Goal: Task Accomplishment & Management: Manage account settings

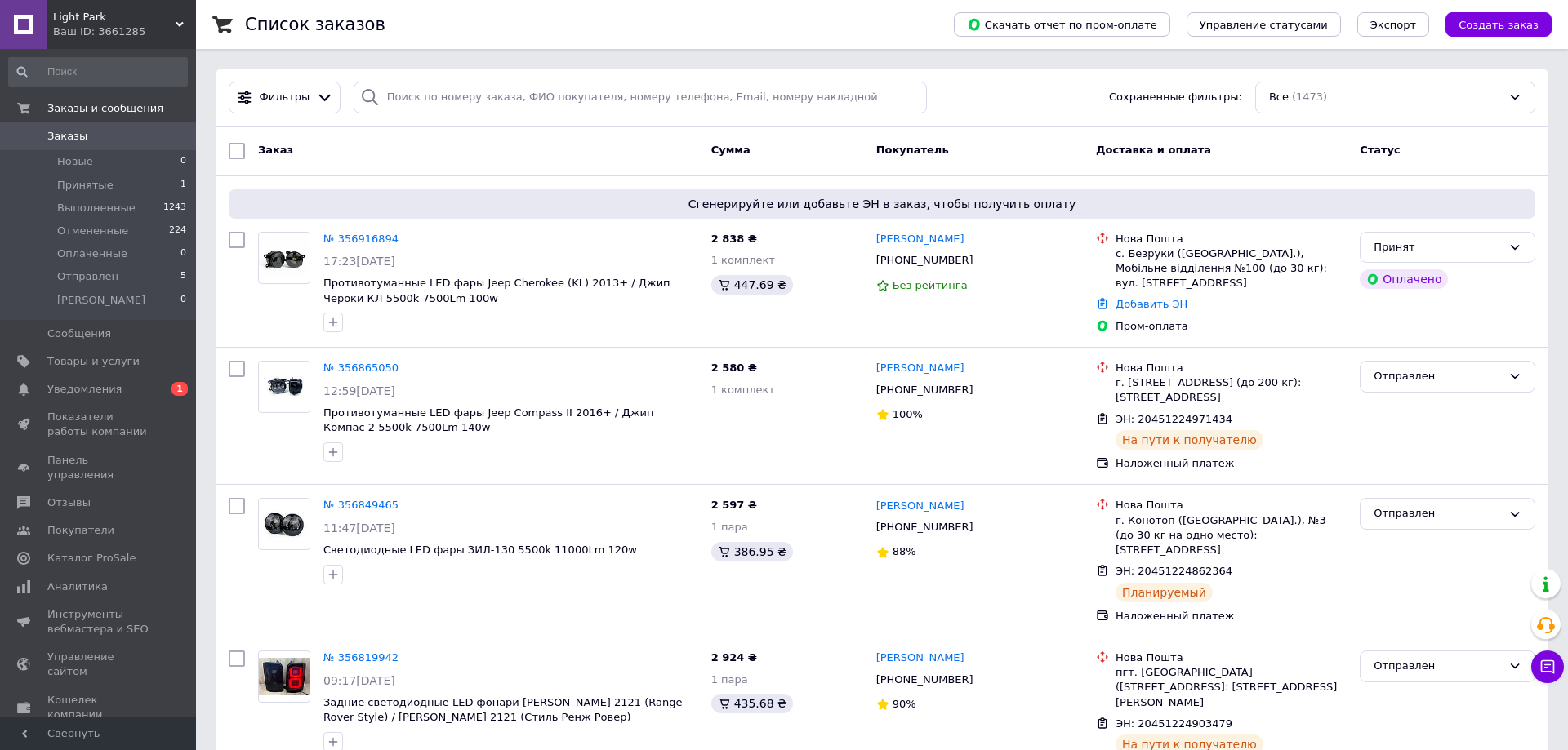
click at [418, 152] on div "Заказ" at bounding box center [478, 151] width 453 height 30
click at [109, 128] on link "Заказы 0" at bounding box center [98, 136] width 196 height 28
click at [535, 281] on span "Противотуманные LED фары Jeep Cherokee (KL) 2013+ / Джип Чероки КЛ 5500k 7500Lm…" at bounding box center [497, 291] width 347 height 28
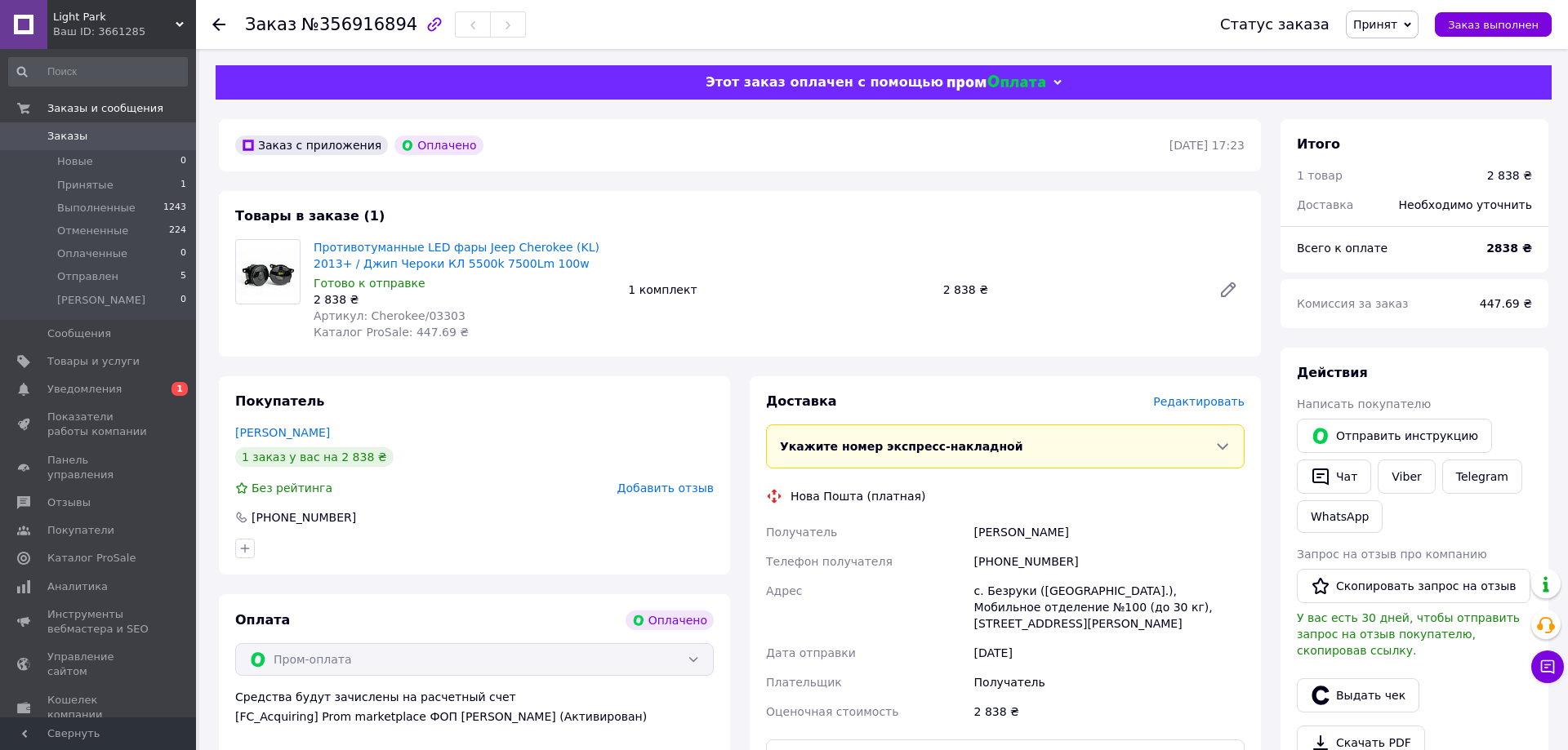
click at [101, 128] on link "Заказы 0" at bounding box center [98, 136] width 196 height 28
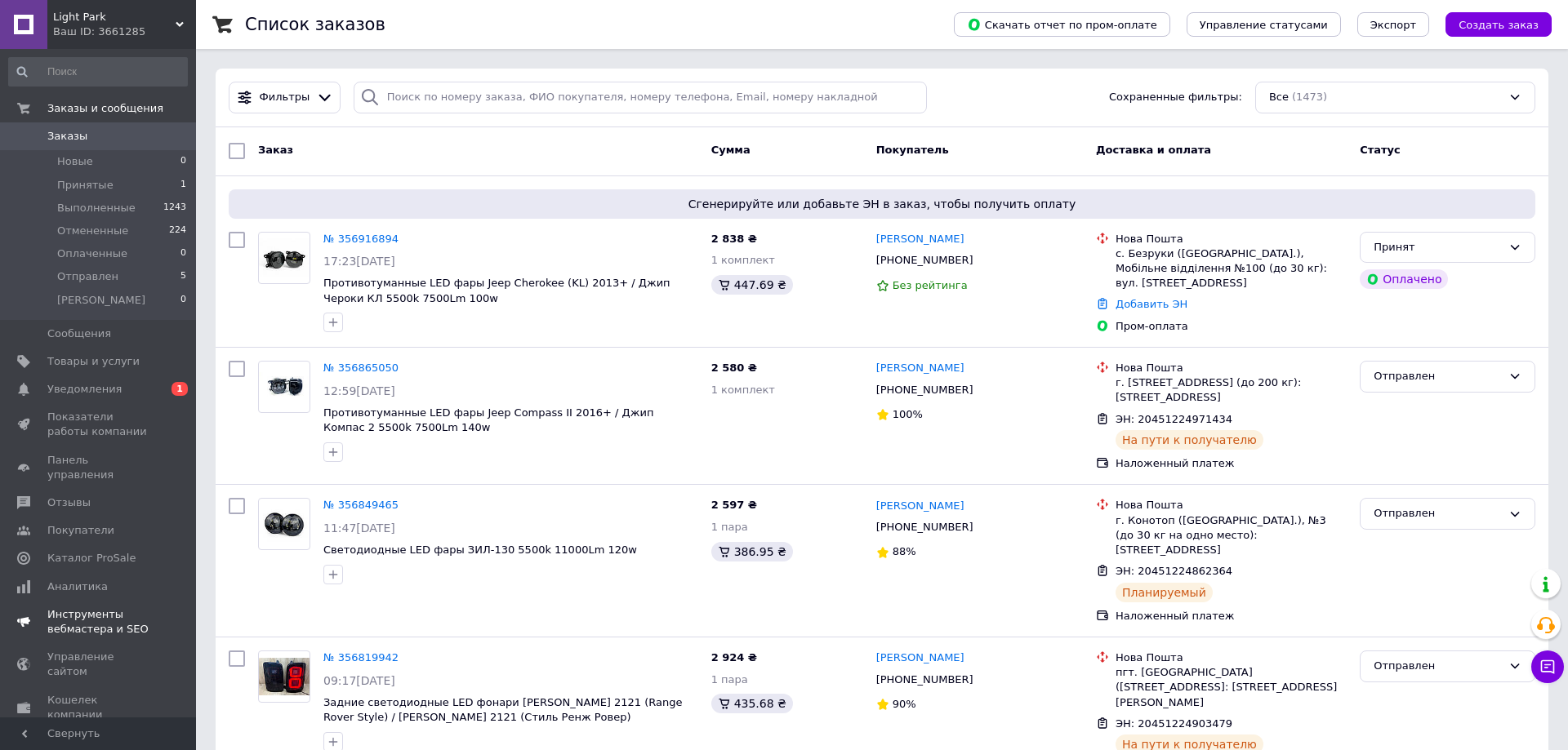
click at [92, 392] on span "Уведомления" at bounding box center [85, 389] width 75 height 15
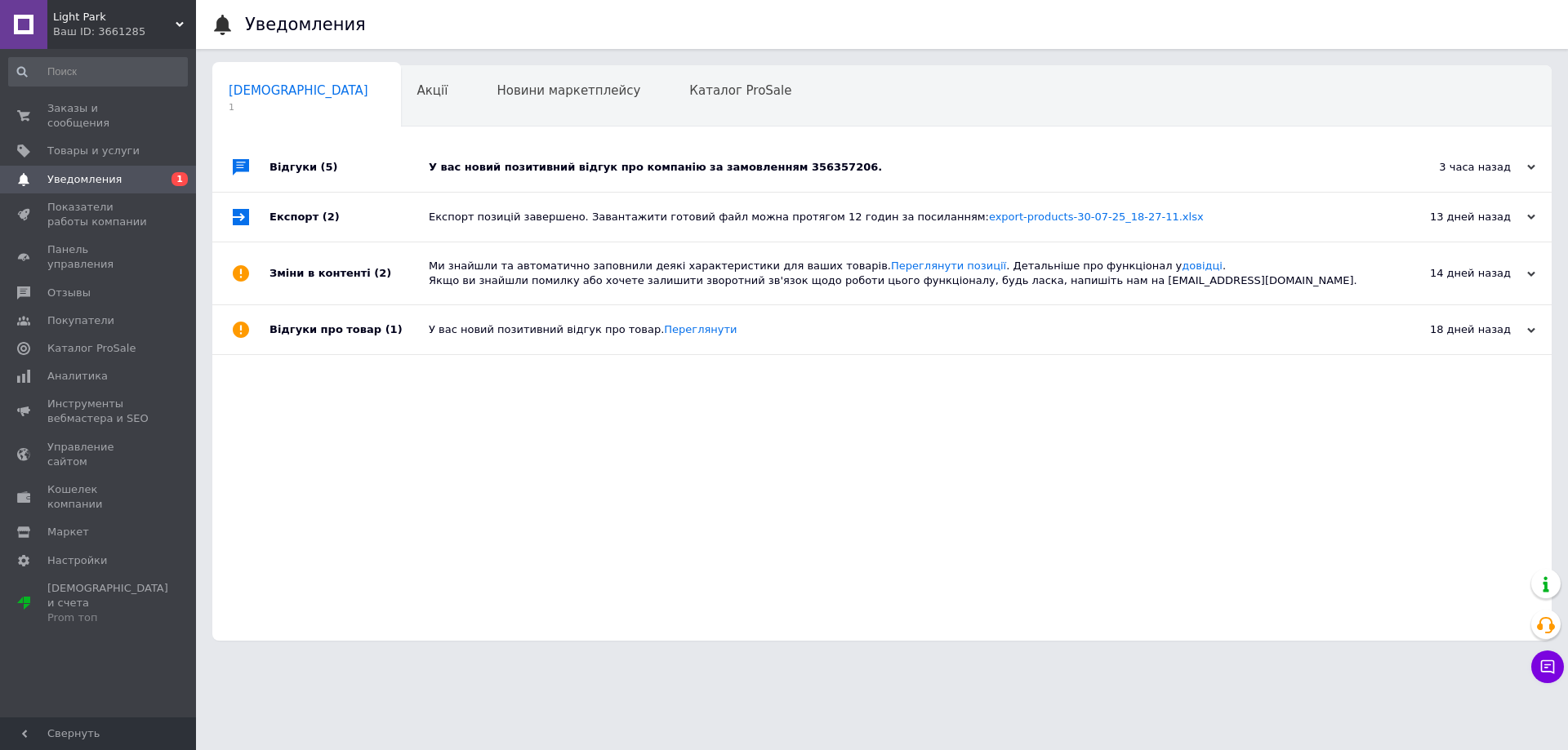
click at [709, 162] on div "У вас новий позитивний відгук про компанію за замовленням 356357206." at bounding box center [900, 167] width 943 height 15
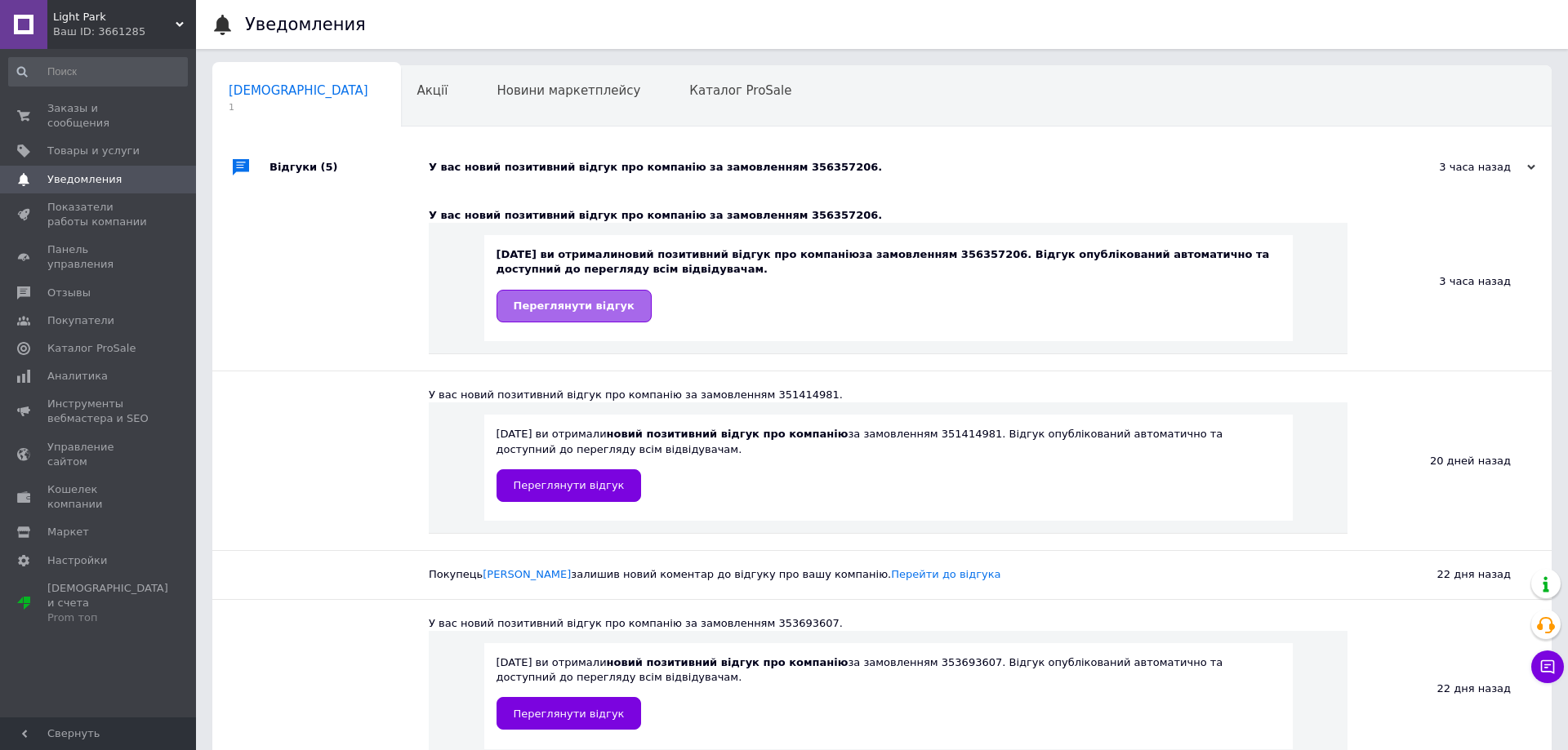
click at [552, 312] on span "Переглянути відгук" at bounding box center [574, 306] width 121 height 12
click at [132, 172] on span "Уведомления" at bounding box center [99, 179] width 103 height 15
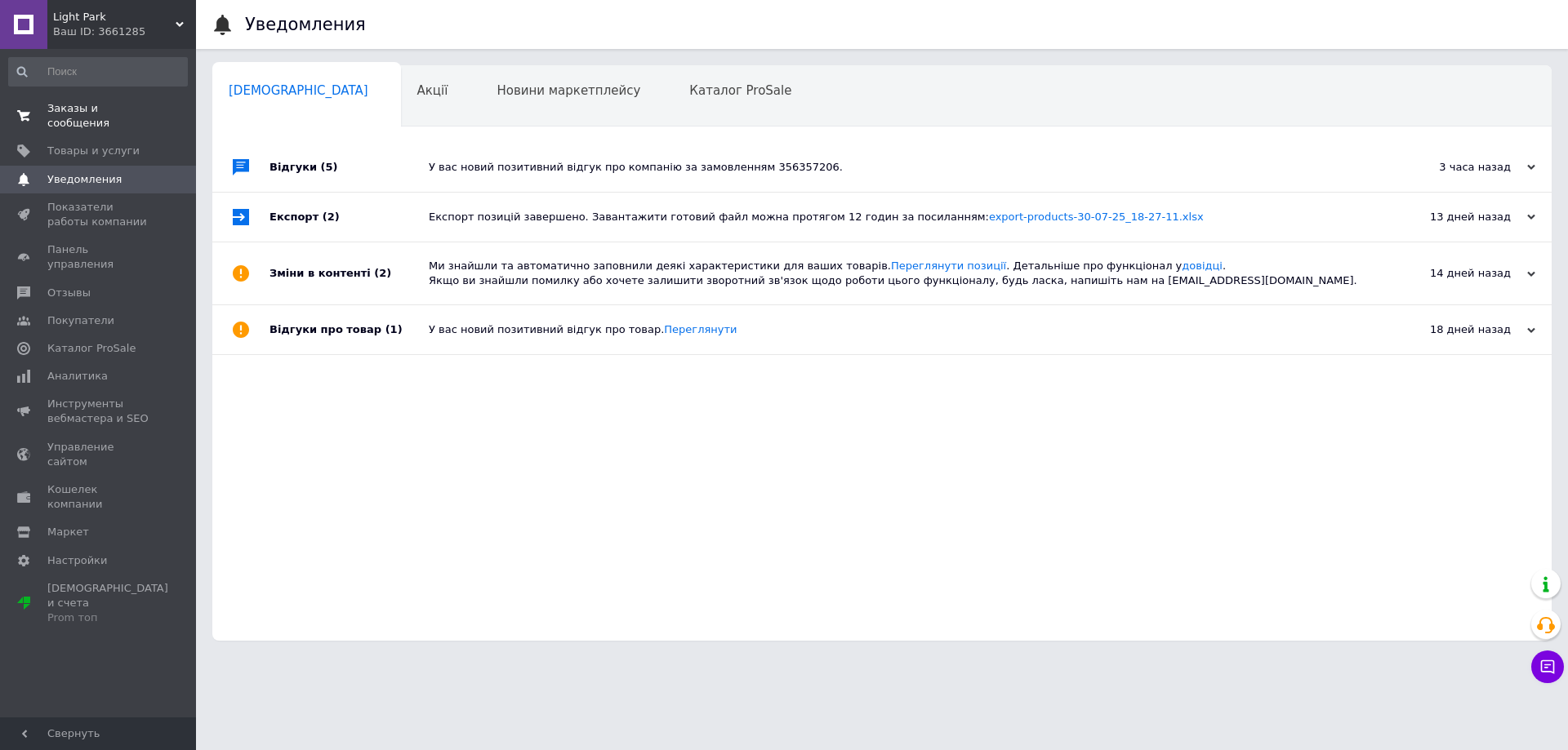
click at [78, 105] on span "Заказы и сообщения" at bounding box center [99, 116] width 103 height 30
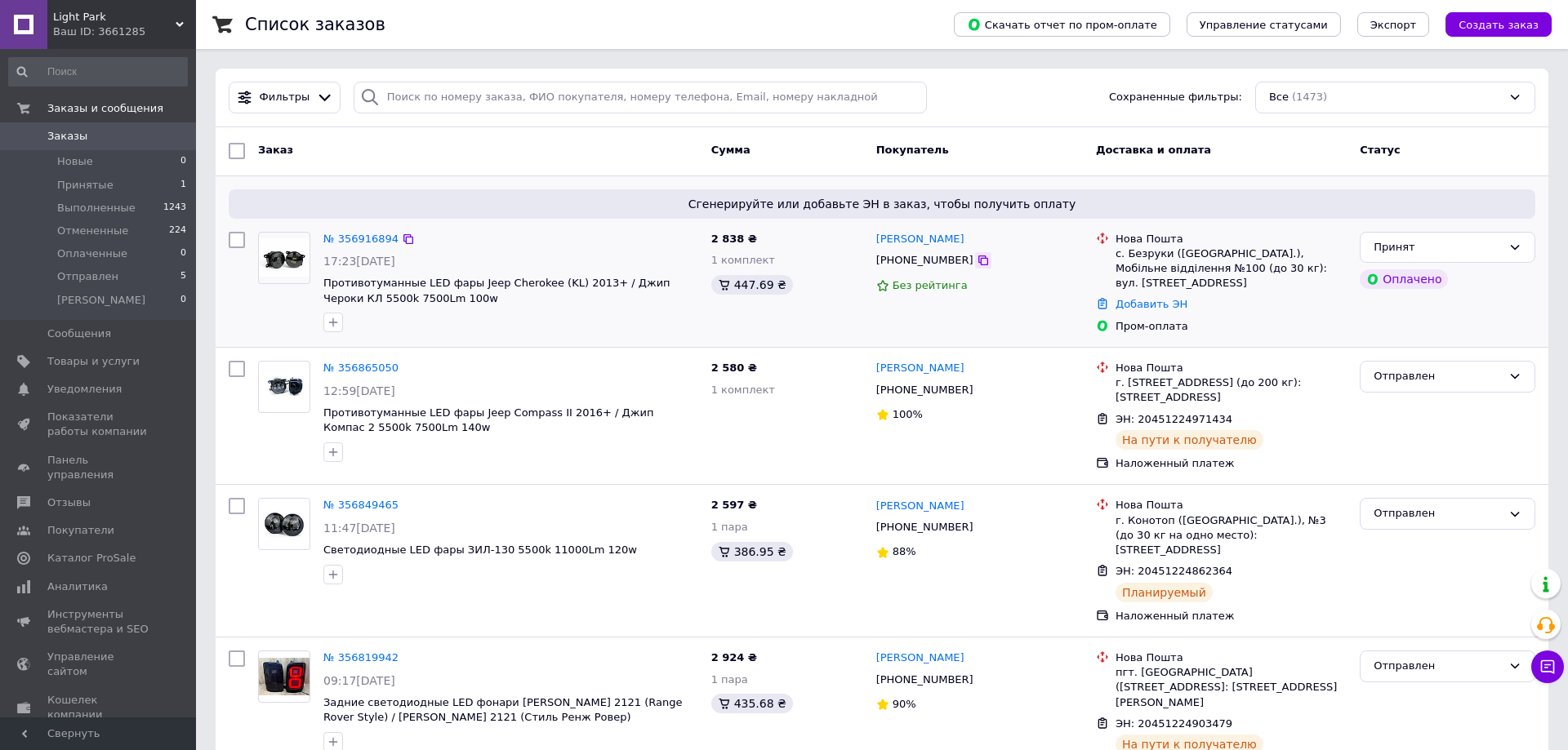
click at [977, 259] on icon at bounding box center [983, 260] width 13 height 13
click at [144, 128] on link "Заказы 0" at bounding box center [98, 136] width 196 height 28
